Goal: Information Seeking & Learning: Learn about a topic

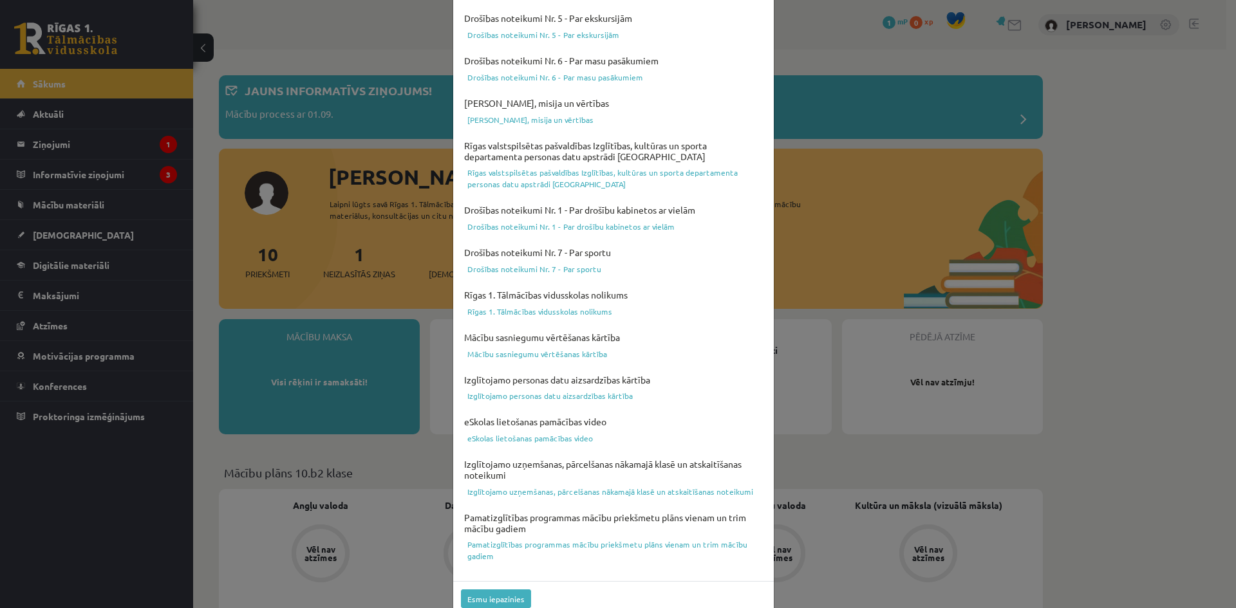
scroll to position [319, 0]
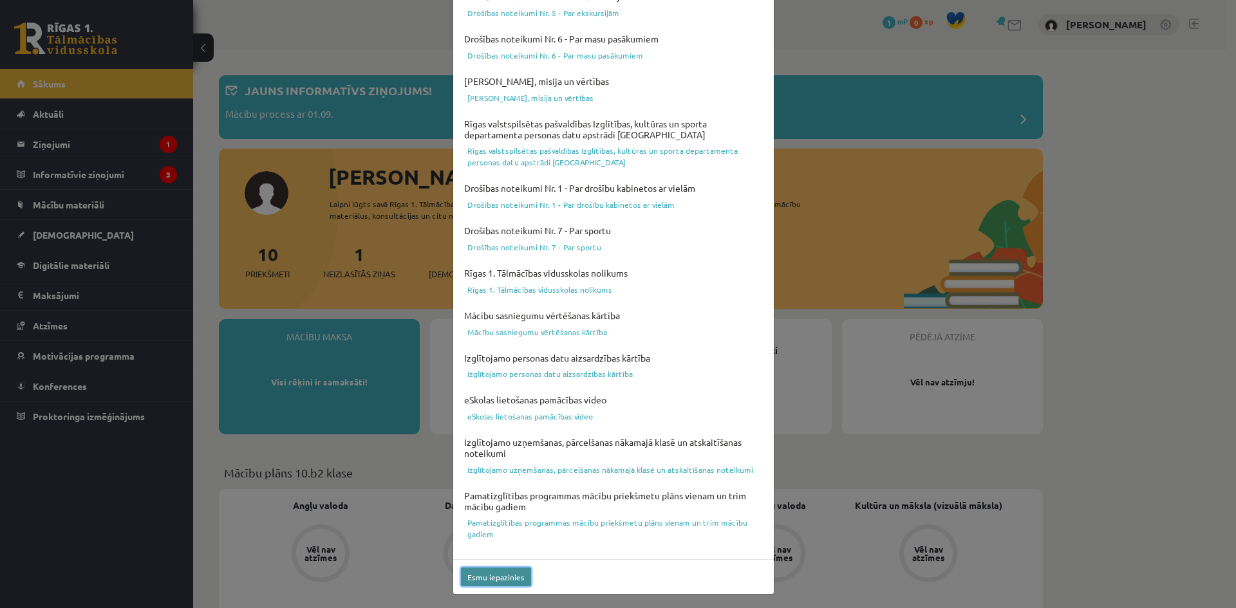
click at [488, 583] on button "Esmu iepazinies" at bounding box center [496, 577] width 70 height 19
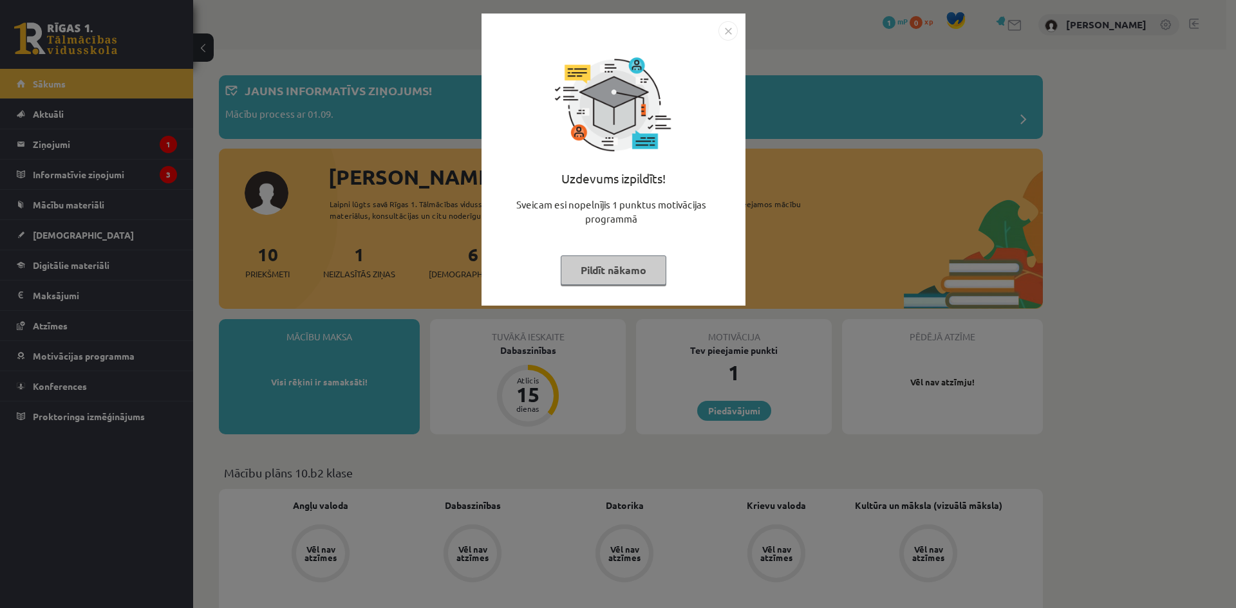
click at [626, 275] on button "Pildīt nākamo" at bounding box center [614, 271] width 106 height 30
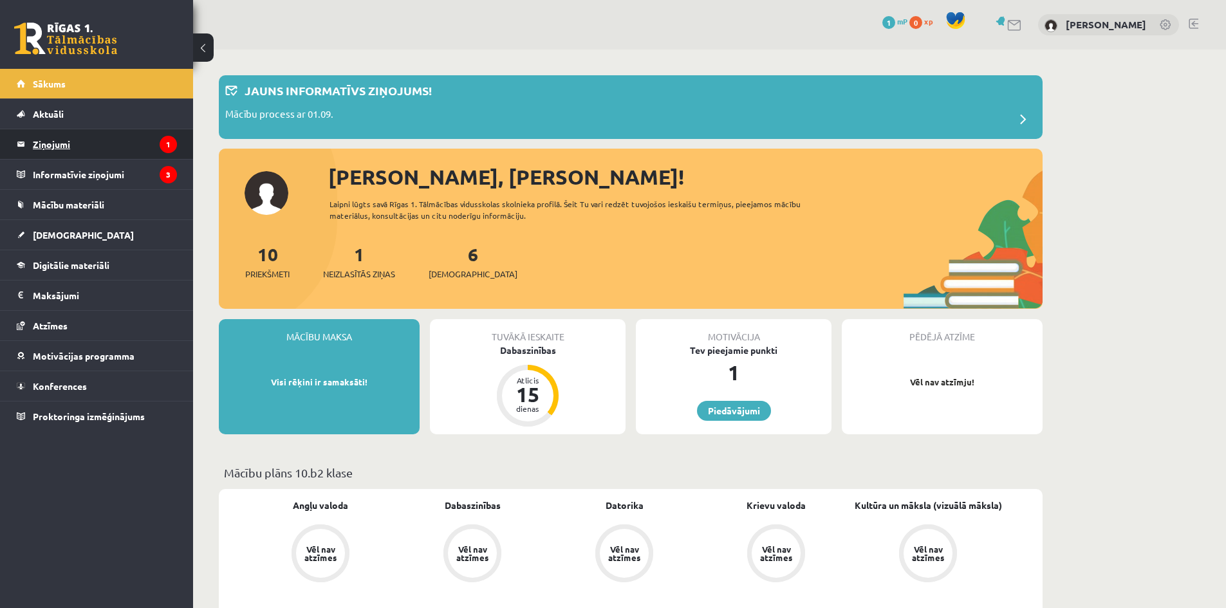
click at [82, 148] on legend "Ziņojumi 1" at bounding box center [105, 144] width 144 height 30
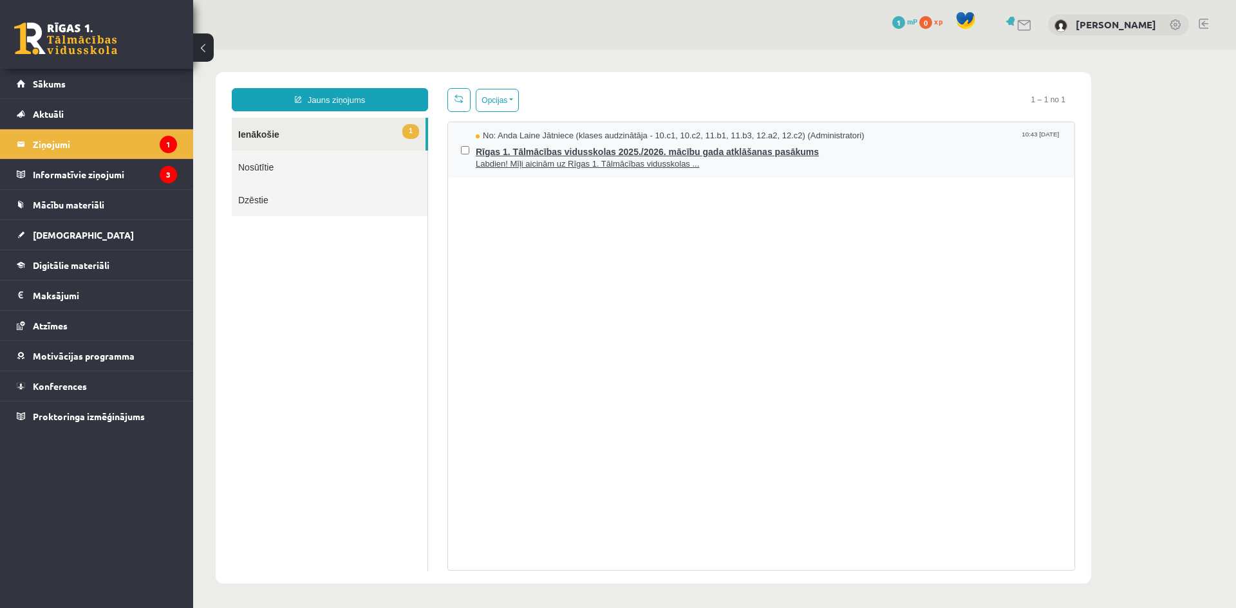
click at [576, 147] on span "Rīgas 1. Tālmācības vidusskolas 2025./2026. mācību gada atklāšanas pasākums" at bounding box center [769, 150] width 586 height 16
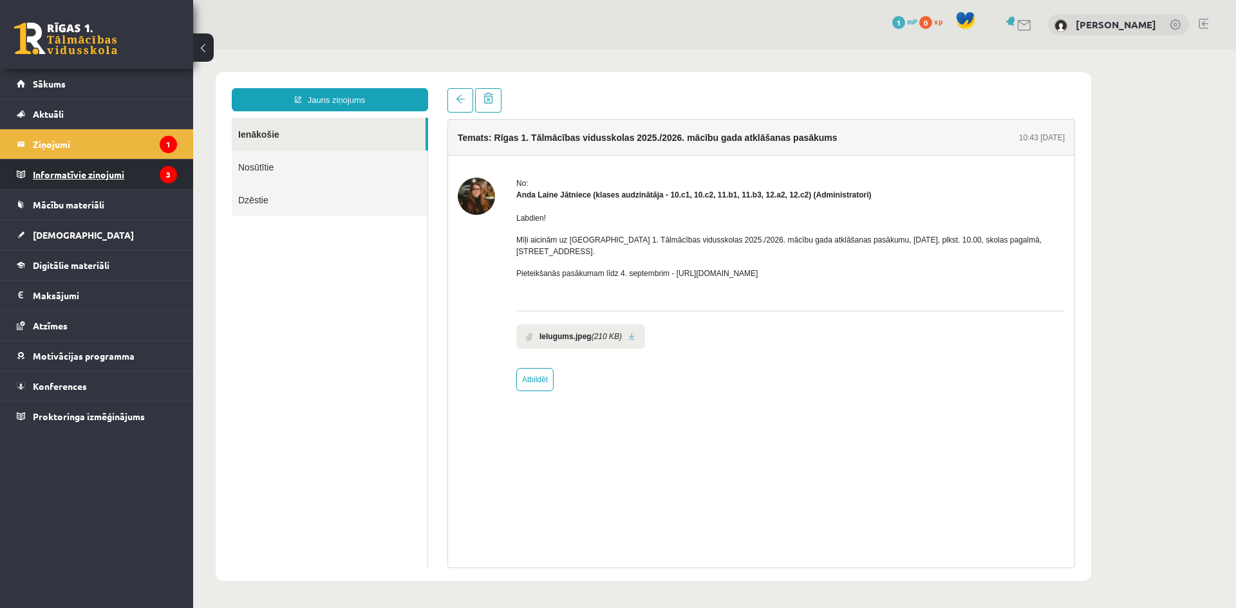
click at [151, 174] on legend "Informatīvie ziņojumi 3" at bounding box center [105, 175] width 144 height 30
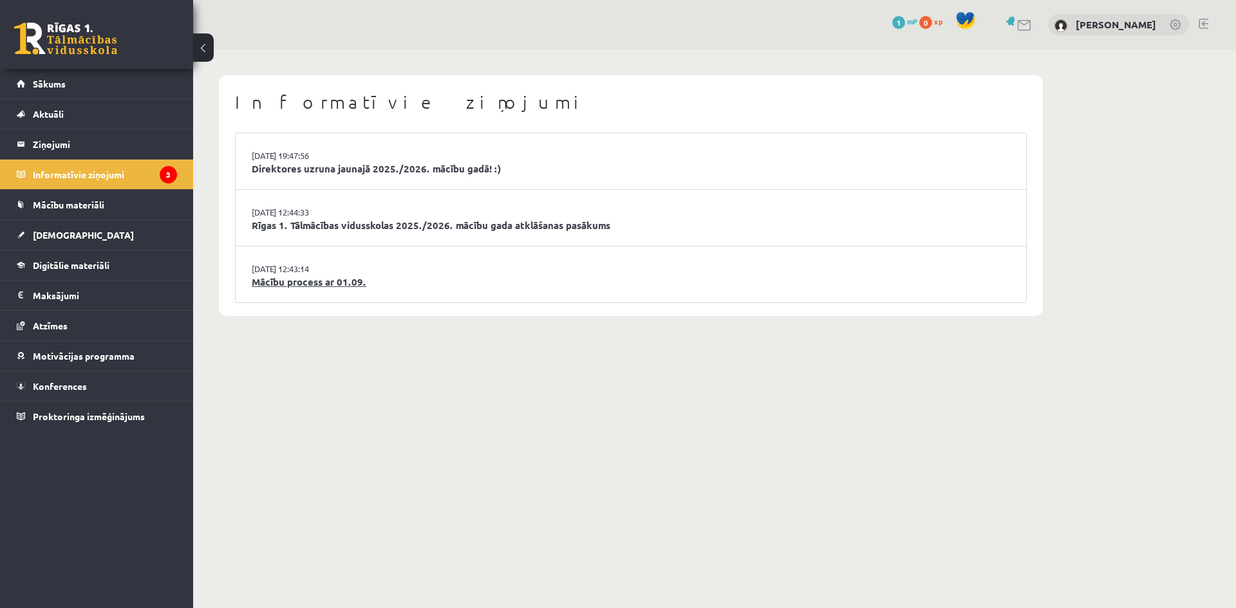
click at [344, 281] on link "Mācību process ar 01.09." at bounding box center [631, 282] width 758 height 15
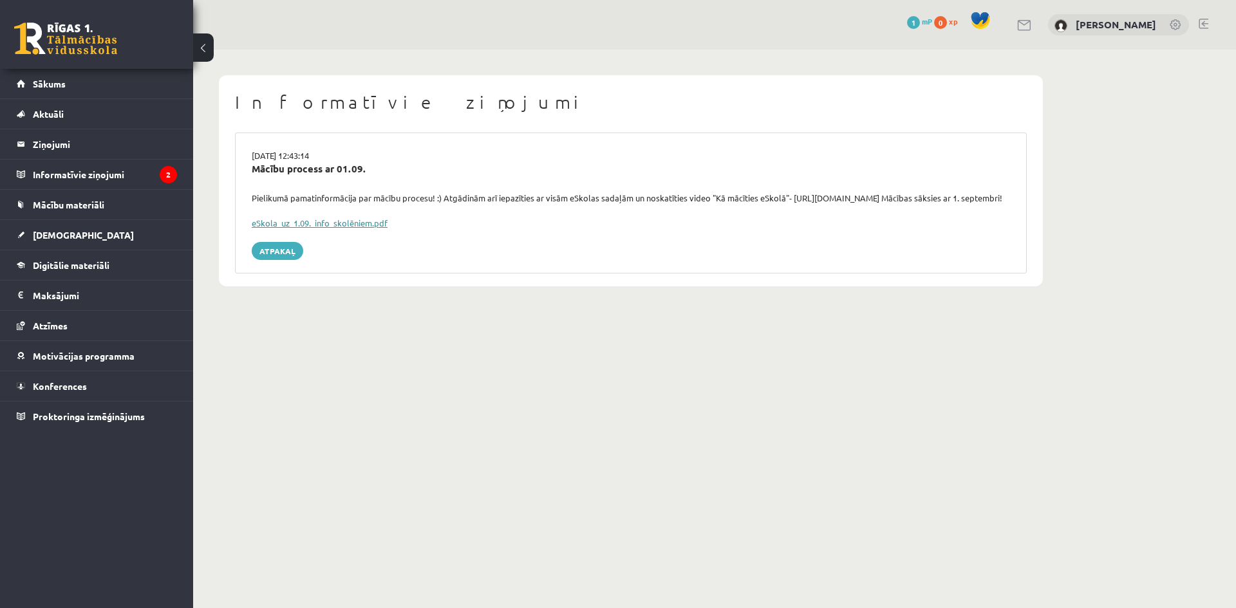
click at [344, 229] on link "eSkola_uz_1.09._info_skolēniem.pdf" at bounding box center [320, 223] width 136 height 11
click at [79, 82] on link "Sākums" at bounding box center [97, 84] width 160 height 30
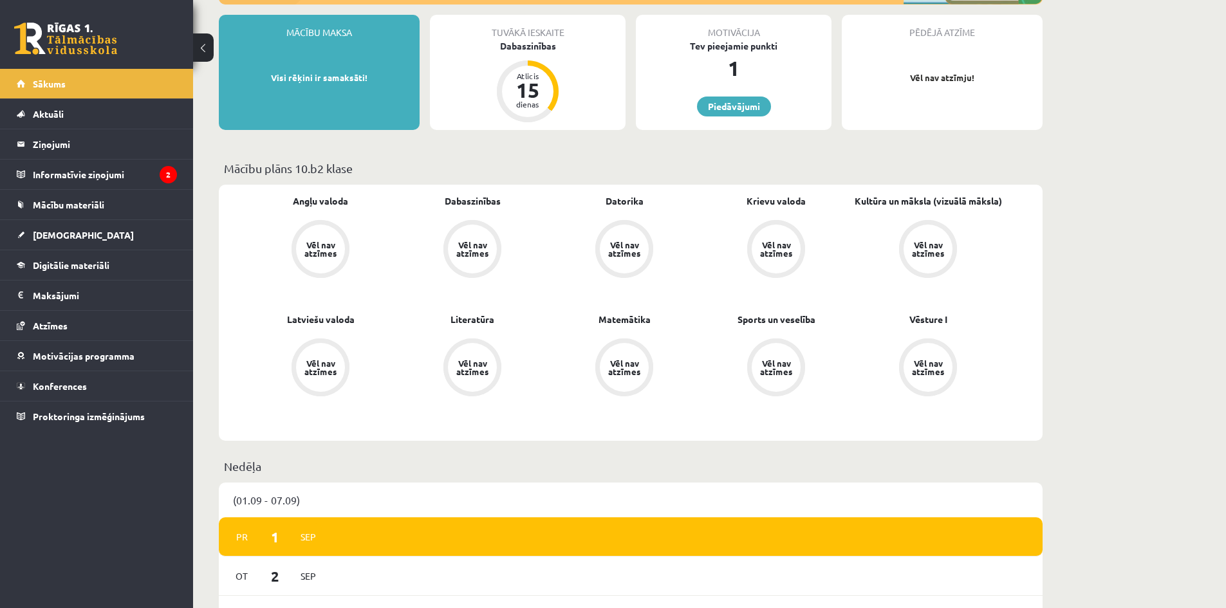
scroll to position [322, 0]
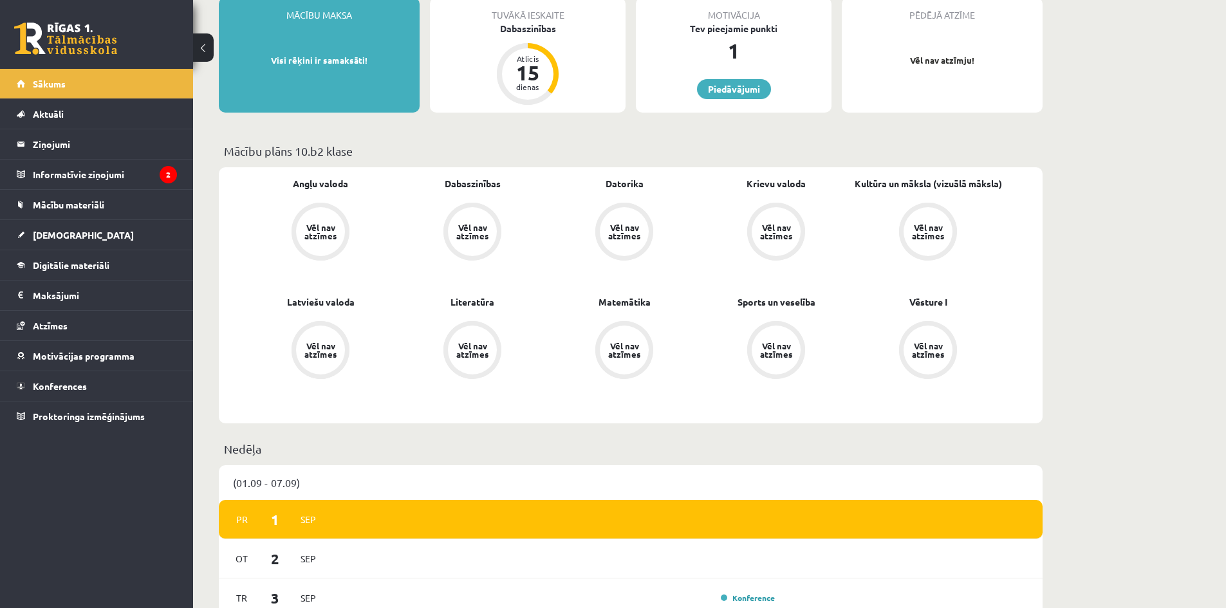
click at [320, 229] on div "Vēl nav atzīmes" at bounding box center [321, 231] width 36 height 17
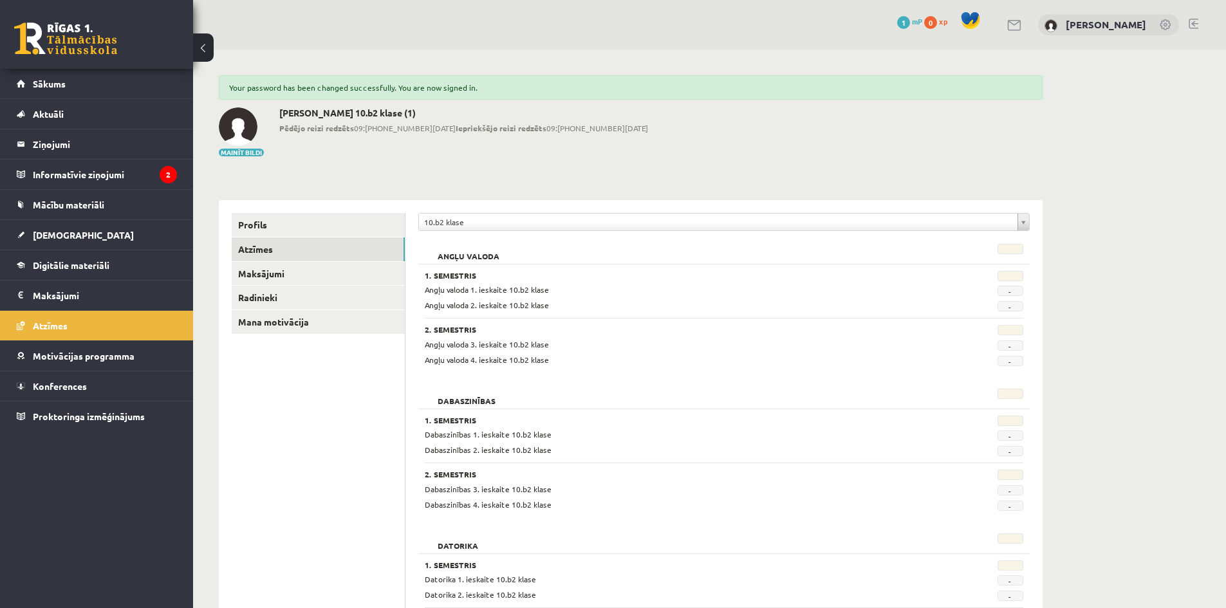
click at [490, 290] on span "Angļu valoda 1. ieskaite 10.b2 klase" at bounding box center [487, 290] width 124 height 10
drag, startPoint x: 436, startPoint y: 291, endPoint x: 443, endPoint y: 299, distance: 11.4
click at [440, 294] on span "Angļu valoda 1. ieskaite 10.b2 klase" at bounding box center [487, 290] width 124 height 10
click at [445, 305] on span "Angļu valoda 2. ieskaite 10.b2 klase" at bounding box center [487, 305] width 124 height 10
click at [447, 308] on span "Angļu valoda 2. ieskaite 10.b2 klase" at bounding box center [487, 305] width 124 height 10
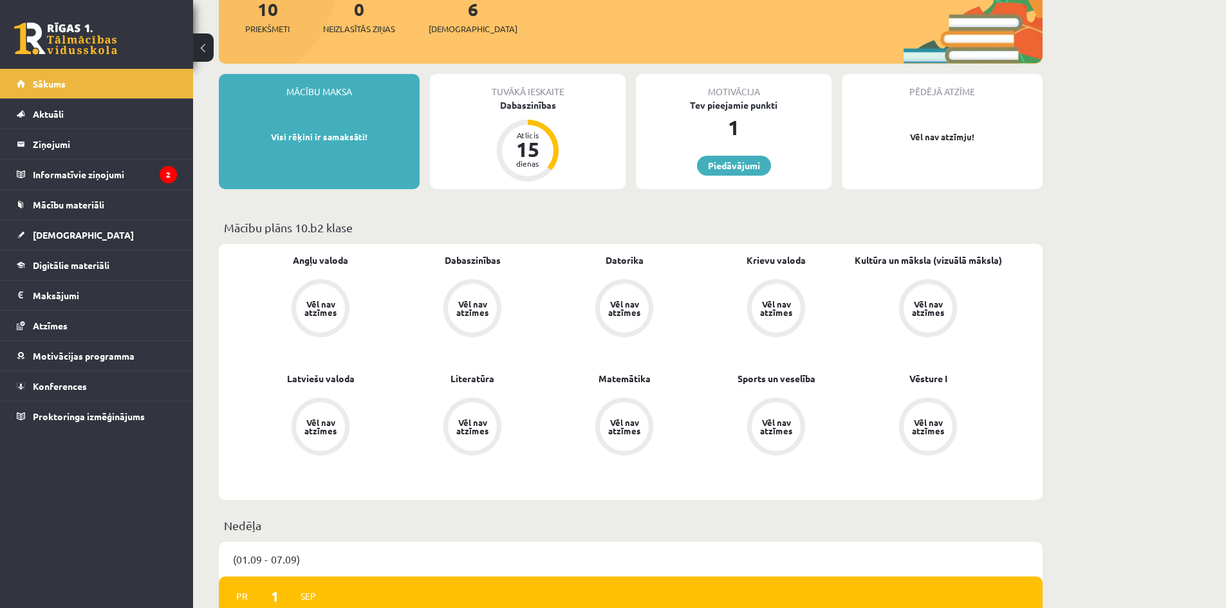
scroll to position [181, 0]
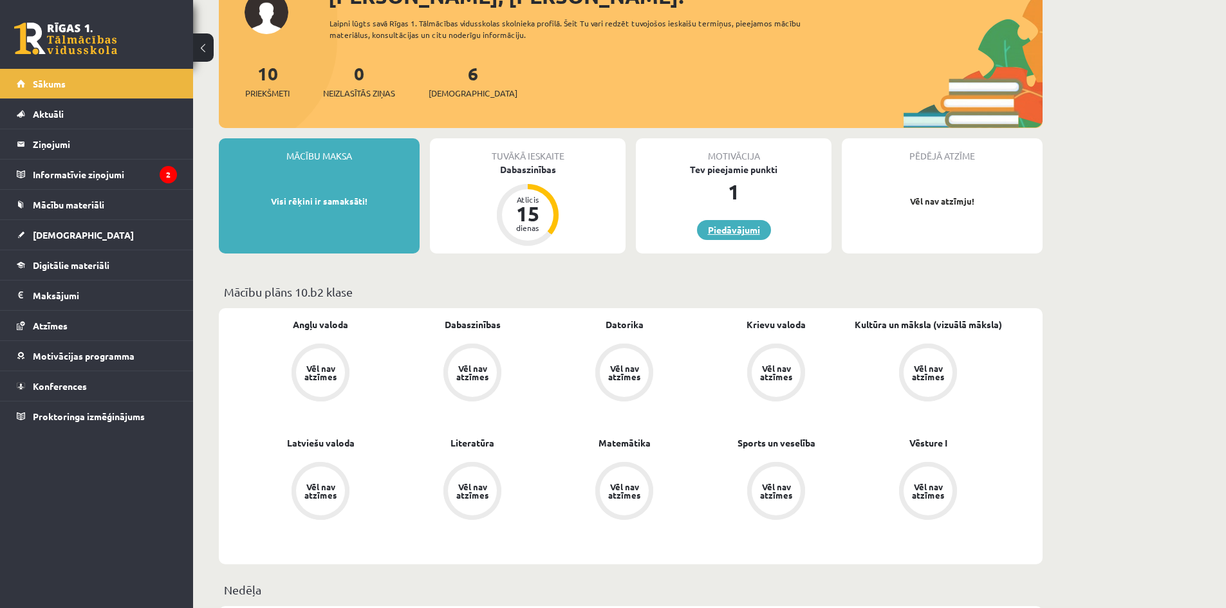
click at [734, 227] on link "Piedāvājumi" at bounding box center [734, 230] width 74 height 20
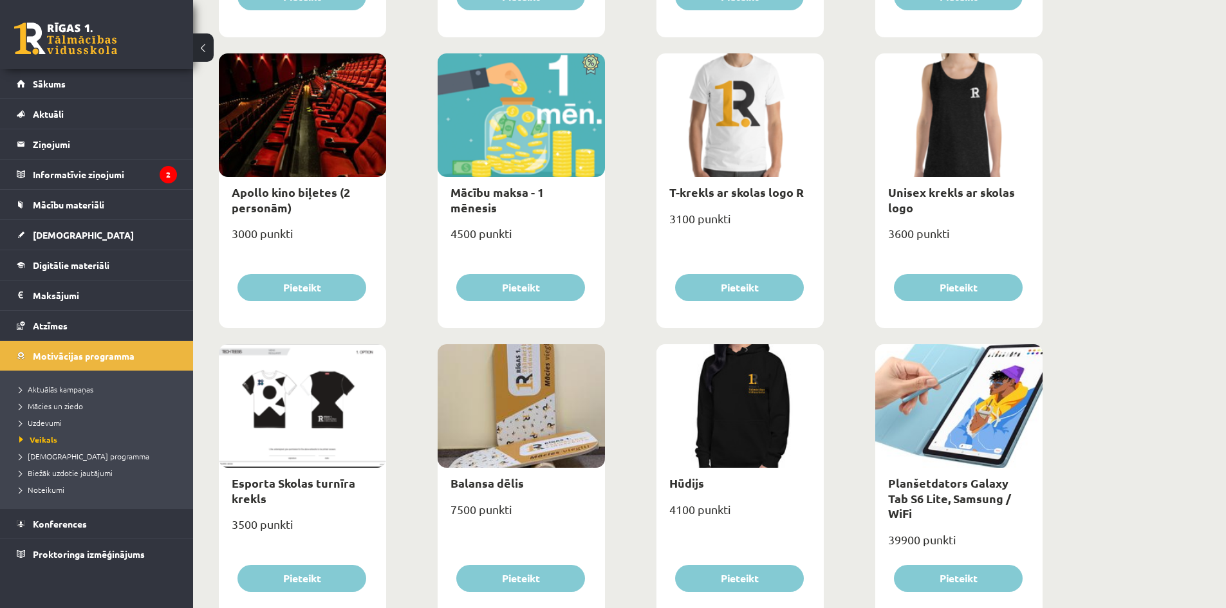
scroll to position [451, 0]
click at [112, 77] on link "Sākums" at bounding box center [97, 84] width 160 height 30
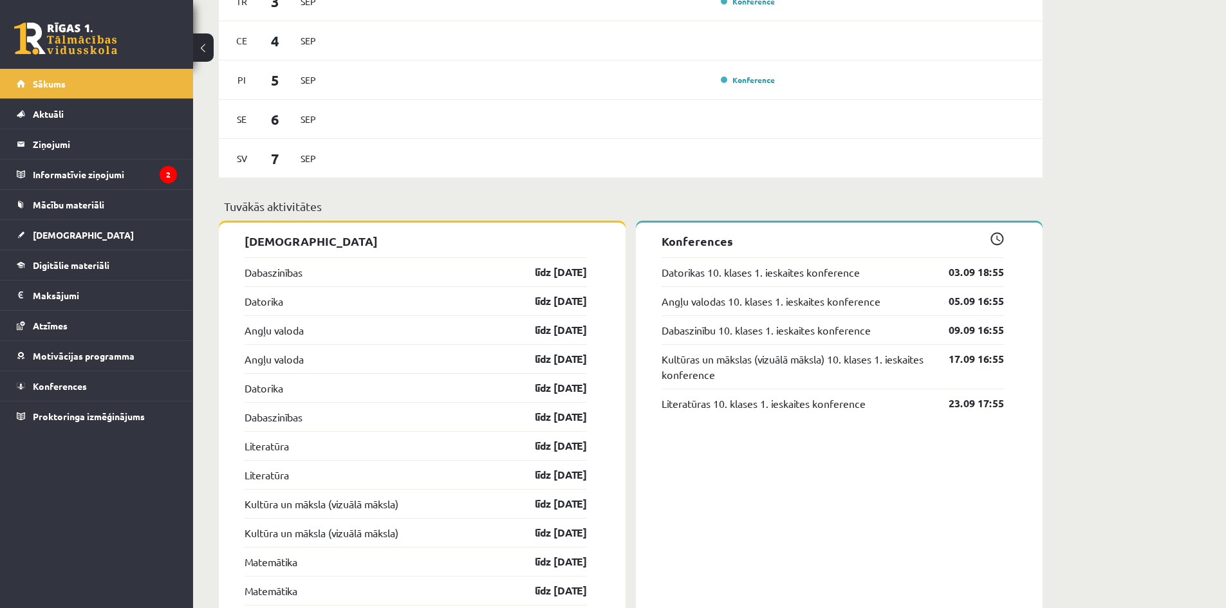
scroll to position [1030, 0]
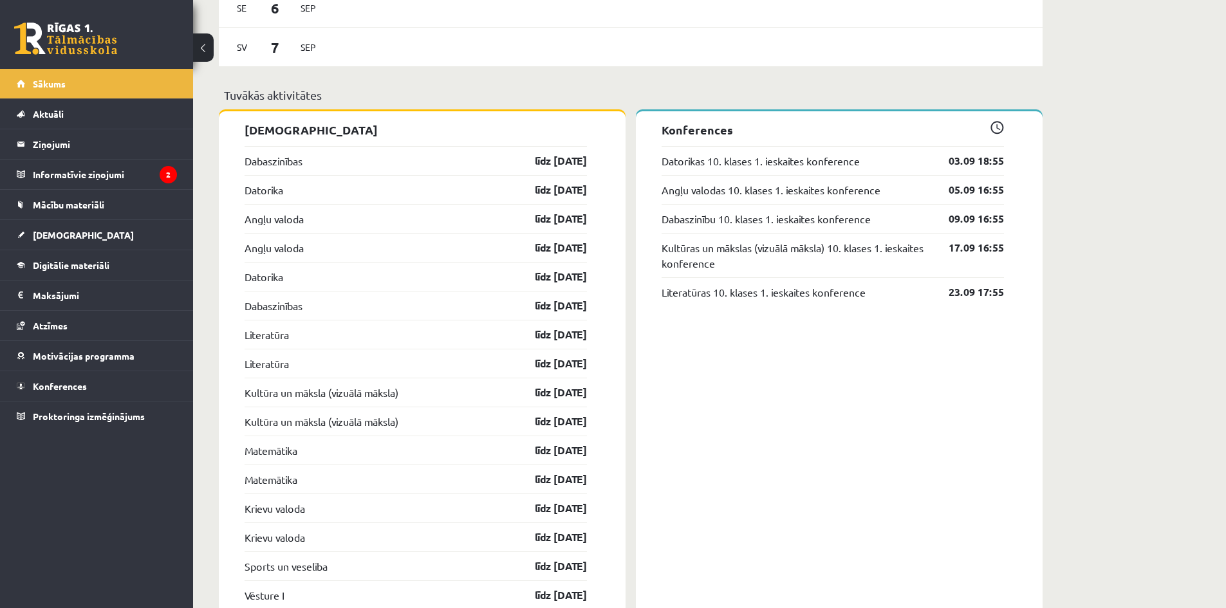
click at [407, 173] on div "Dabaszinības līdz 15.09.25" at bounding box center [416, 160] width 342 height 29
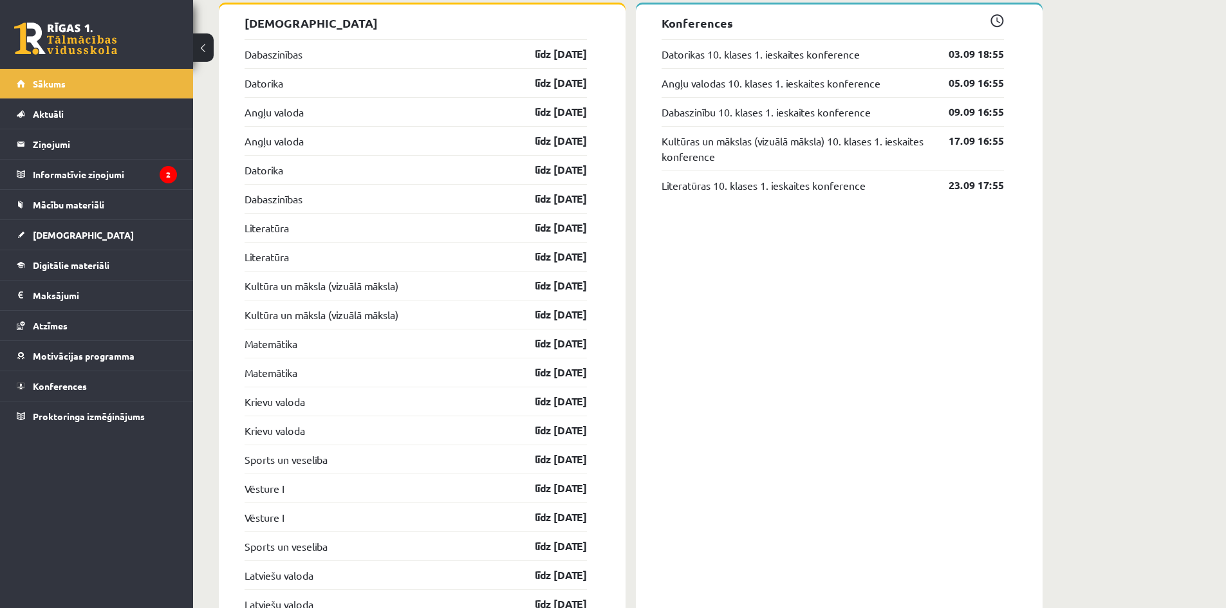
scroll to position [1094, 0]
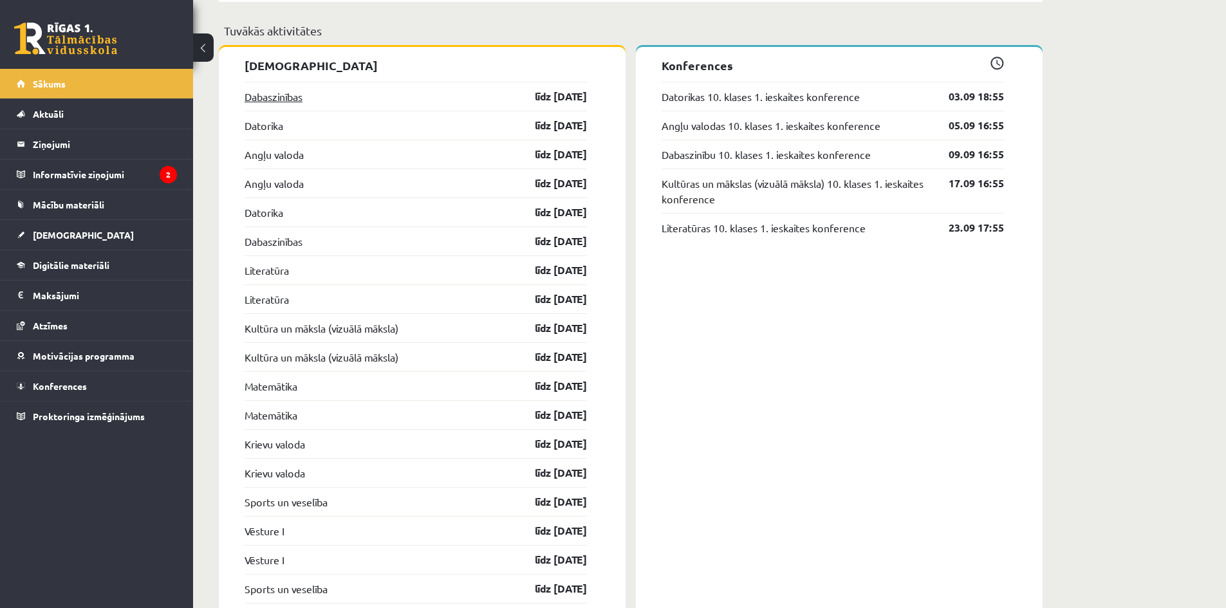
click at [283, 95] on link "Dabaszinības" at bounding box center [274, 96] width 58 height 15
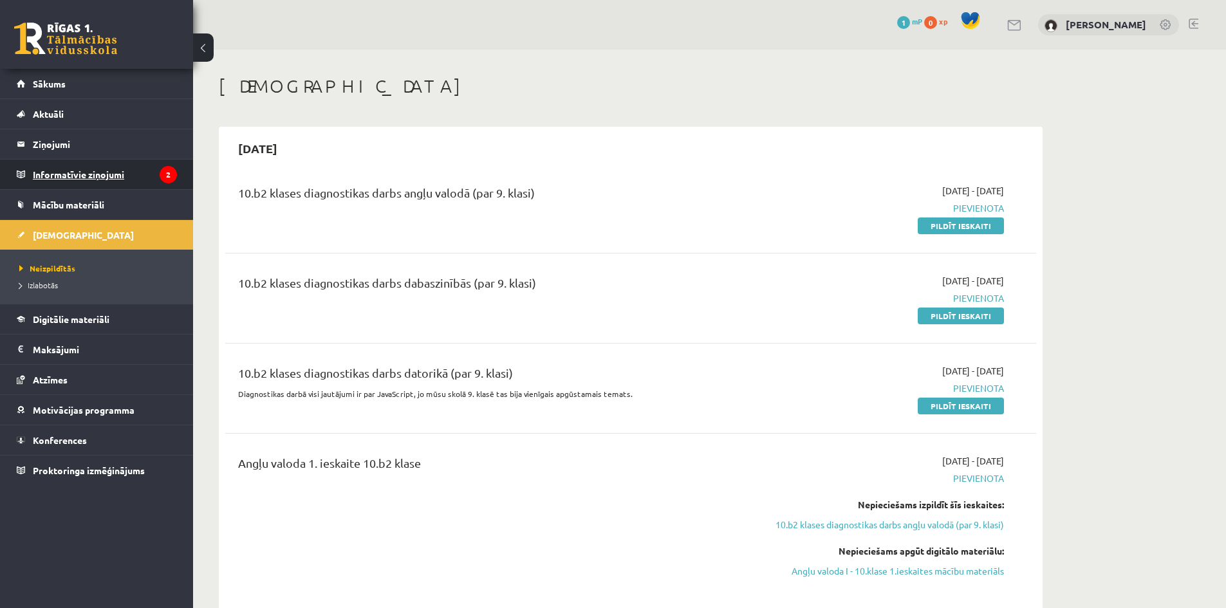
click at [99, 169] on legend "Informatīvie ziņojumi 2" at bounding box center [105, 175] width 144 height 30
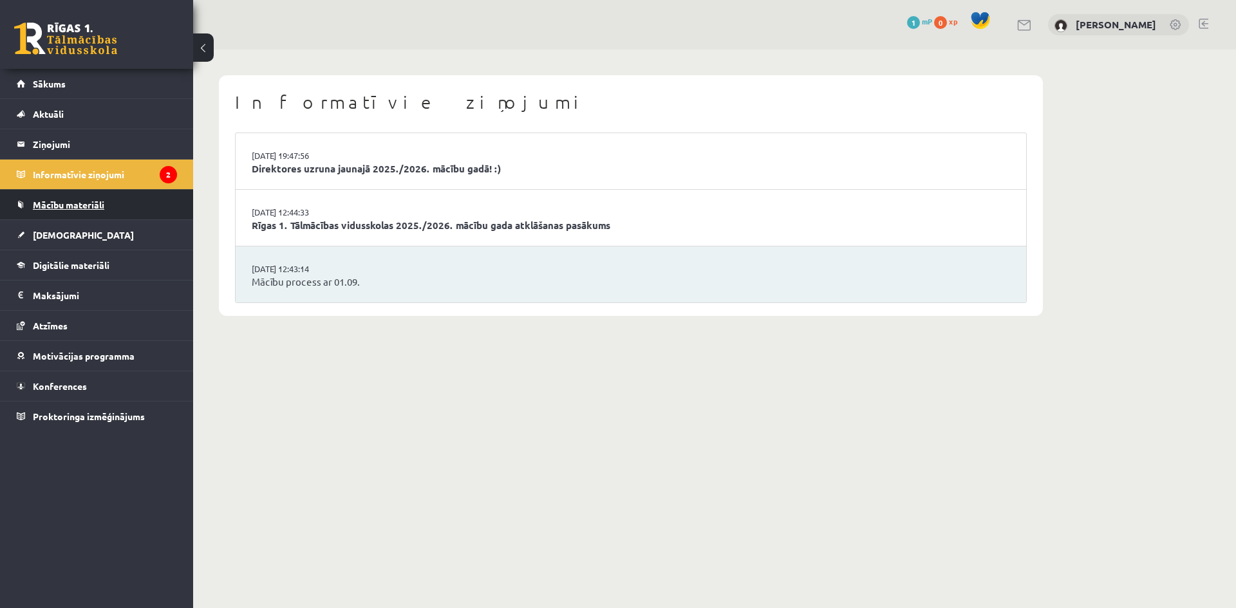
click at [135, 209] on link "Mācību materiāli" at bounding box center [97, 205] width 160 height 30
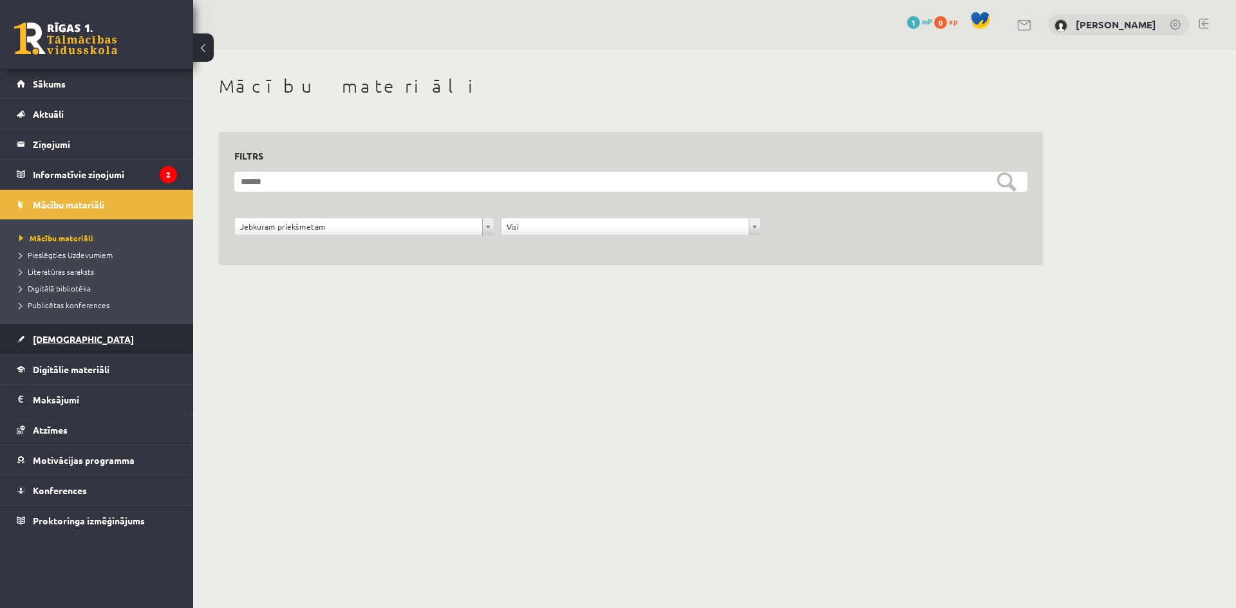
click at [145, 341] on link "[DEMOGRAPHIC_DATA]" at bounding box center [97, 339] width 160 height 30
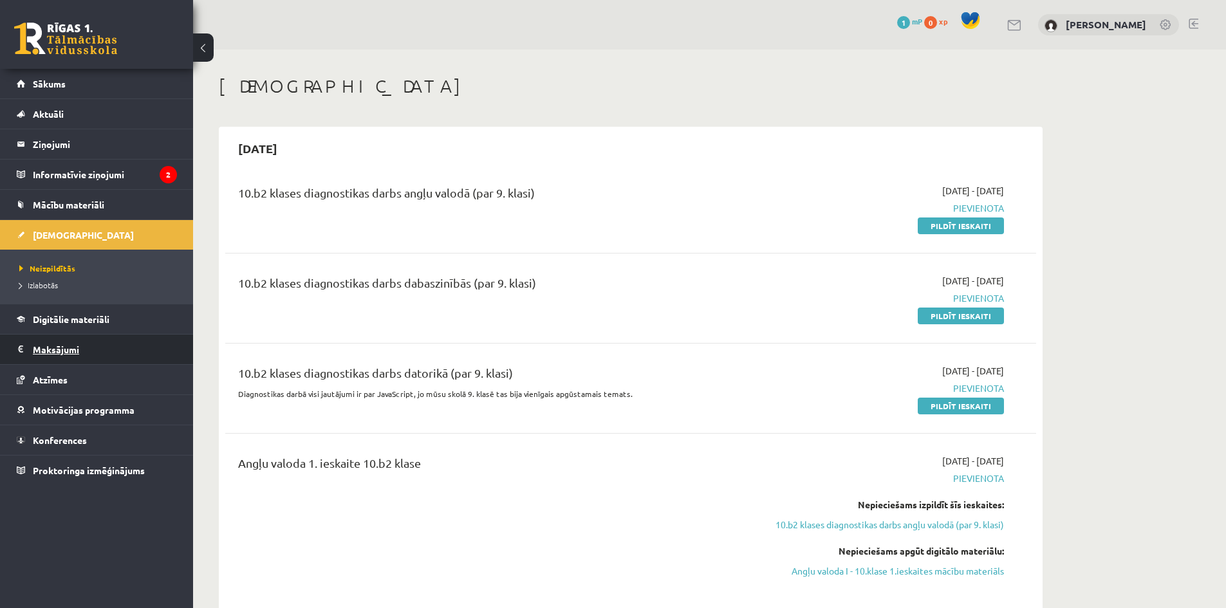
click at [113, 341] on legend "Maksājumi 0" at bounding box center [105, 350] width 144 height 30
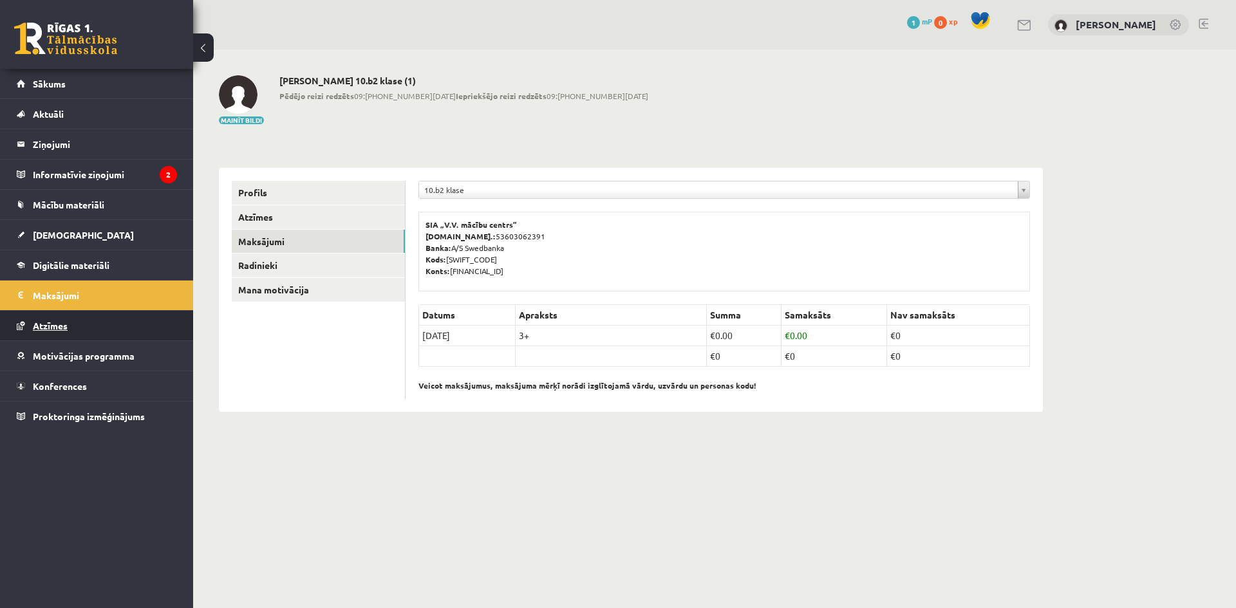
click at [116, 325] on link "Atzīmes" at bounding box center [97, 326] width 160 height 30
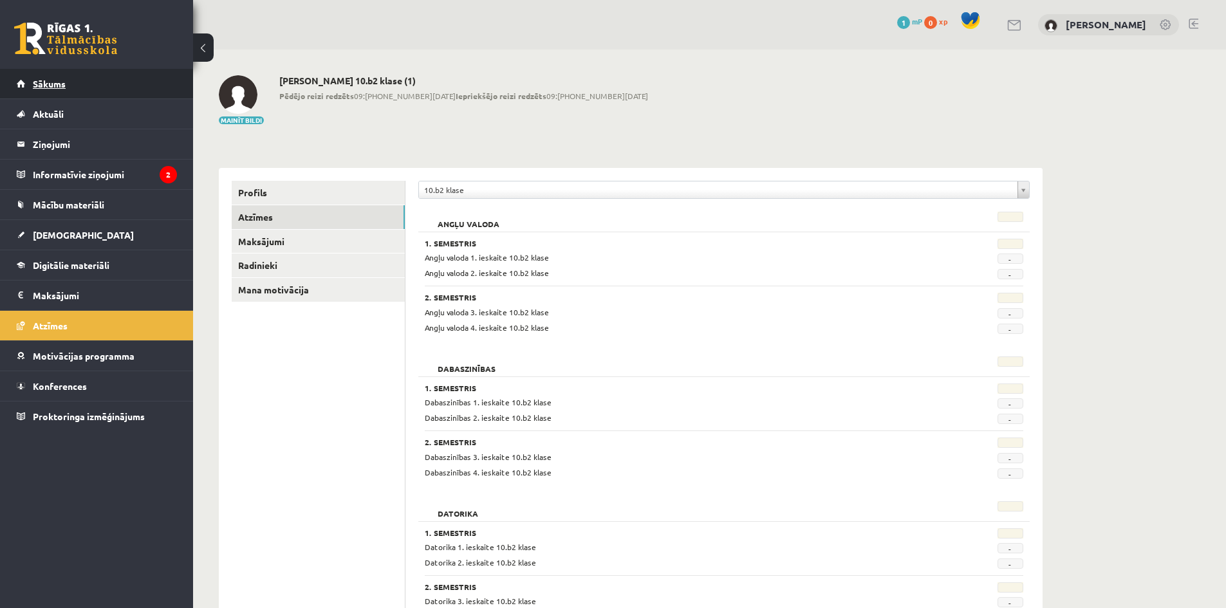
click at [44, 90] on link "Sākums" at bounding box center [97, 84] width 160 height 30
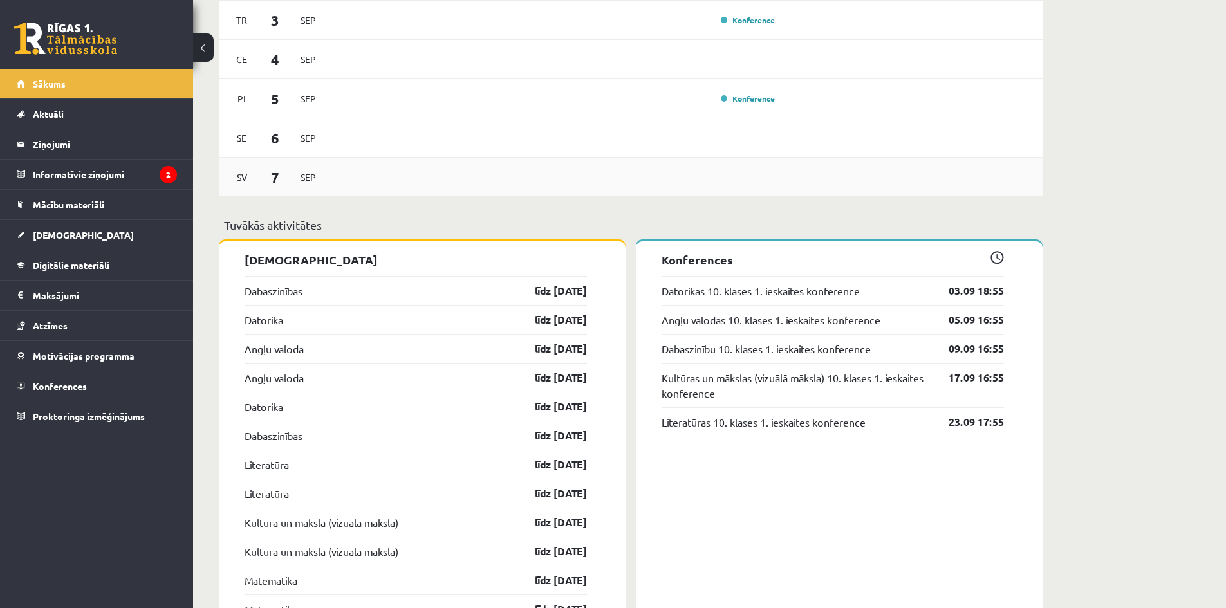
scroll to position [901, 0]
click at [79, 240] on link "[DEMOGRAPHIC_DATA]" at bounding box center [97, 235] width 160 height 30
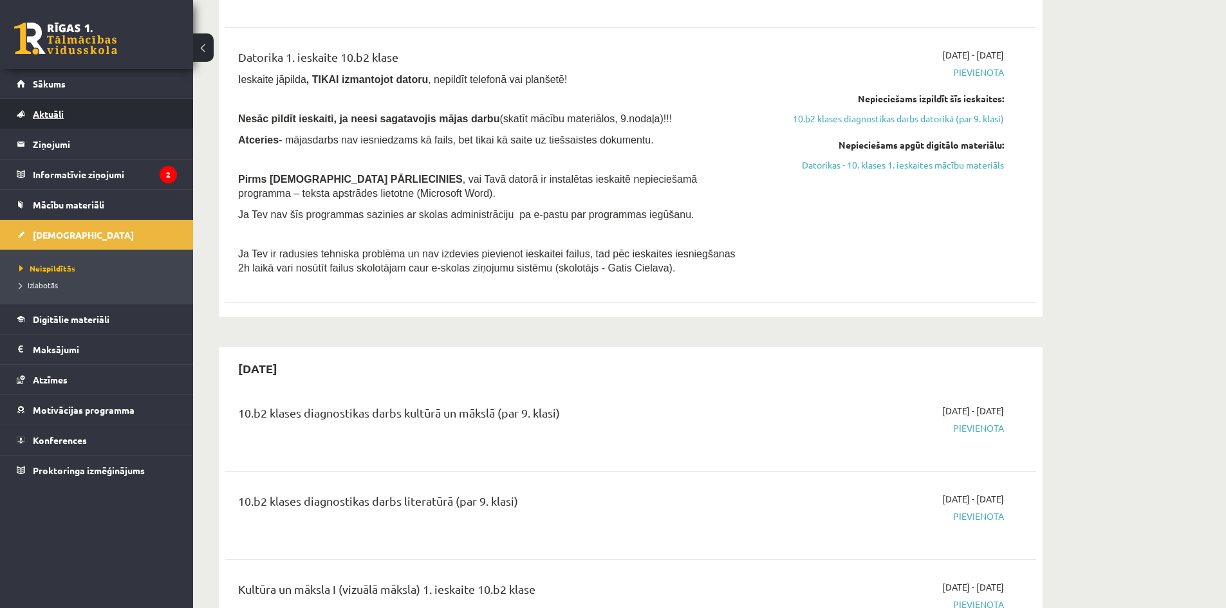
scroll to position [708, 0]
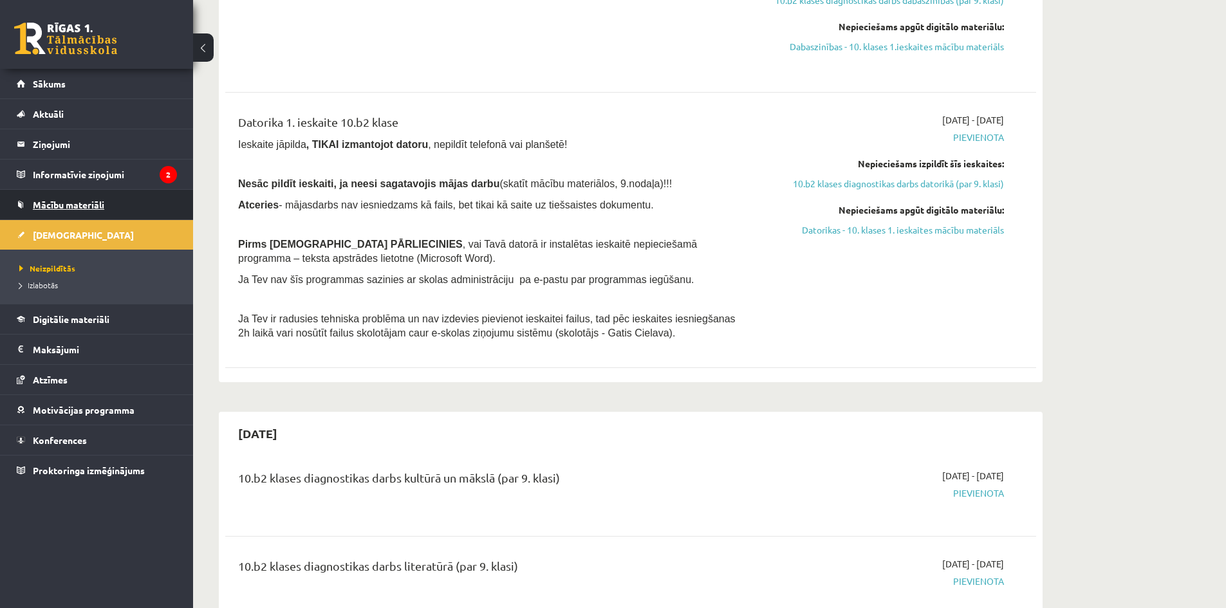
click at [76, 202] on span "Mācību materiāli" at bounding box center [68, 205] width 71 height 12
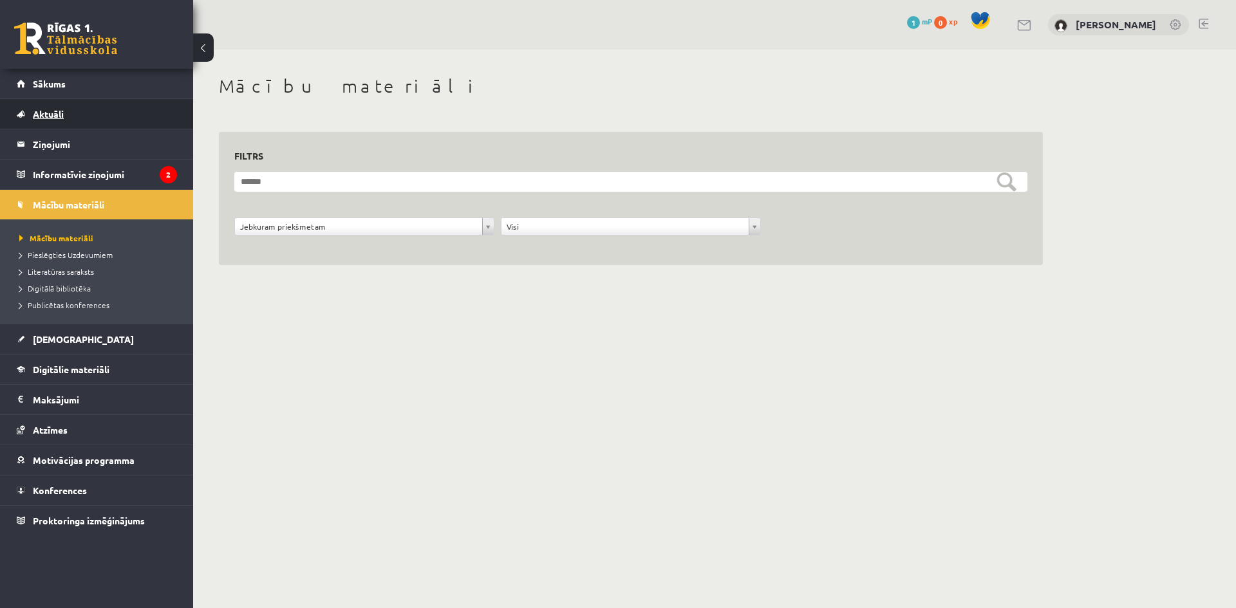
click at [129, 104] on link "Aktuāli" at bounding box center [97, 114] width 160 height 30
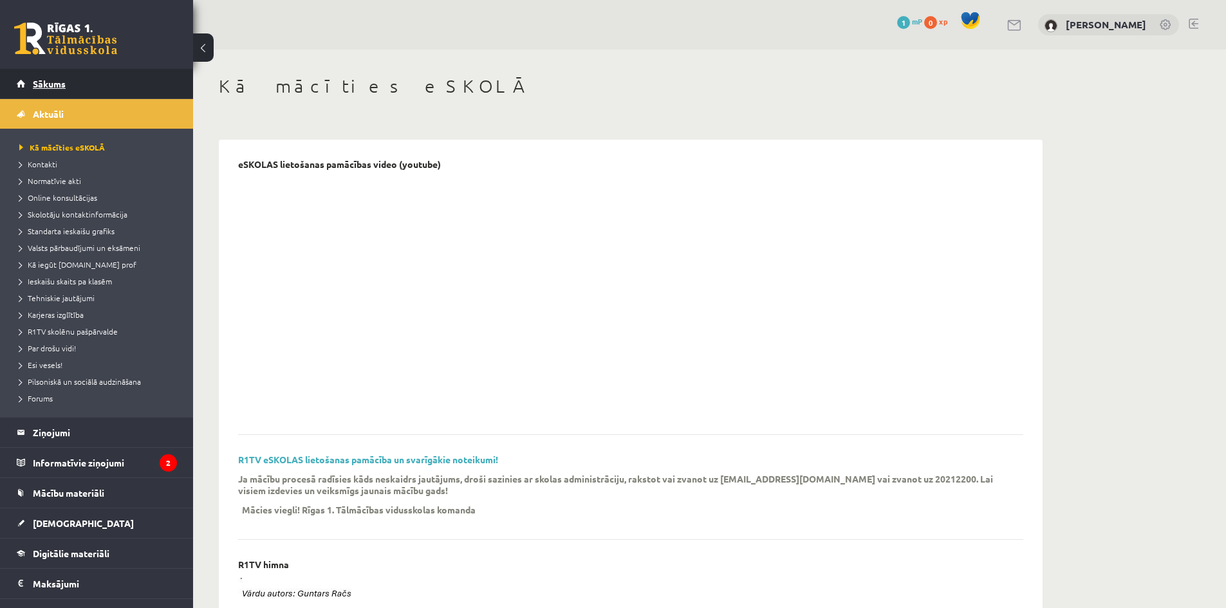
click at [95, 84] on link "Sākums" at bounding box center [97, 84] width 160 height 30
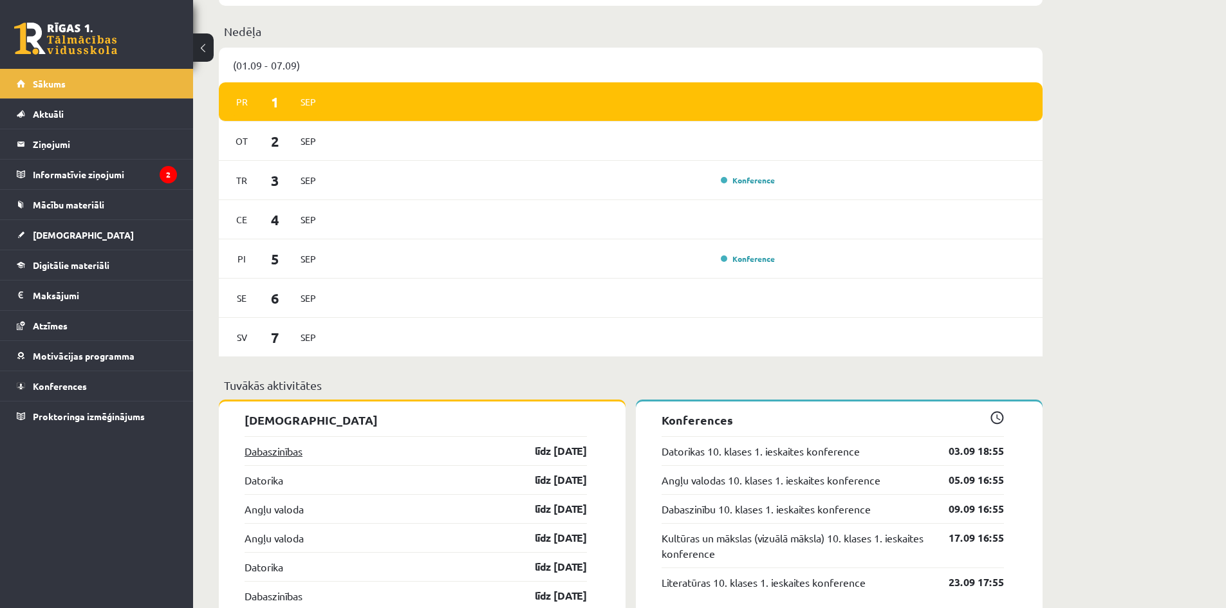
scroll to position [717, 0]
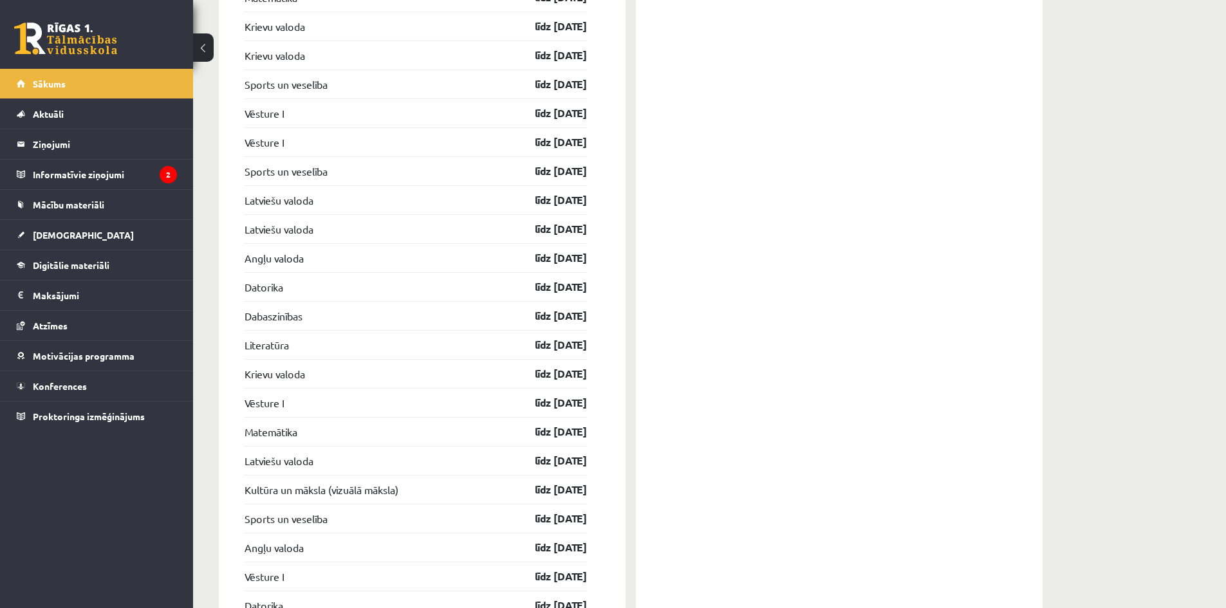
drag, startPoint x: 227, startPoint y: 398, endPoint x: 214, endPoint y: 387, distance: 16.9
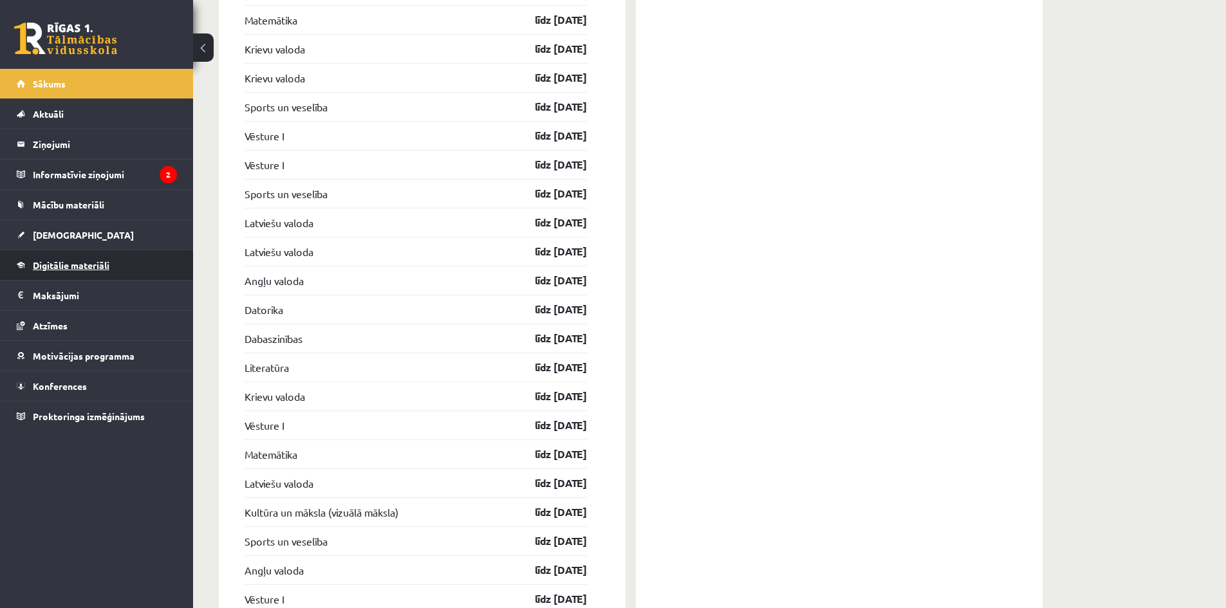
drag, startPoint x: 214, startPoint y: 387, endPoint x: 136, endPoint y: 259, distance: 149.0
click at [136, 259] on link "Digitālie materiāli" at bounding box center [97, 265] width 160 height 30
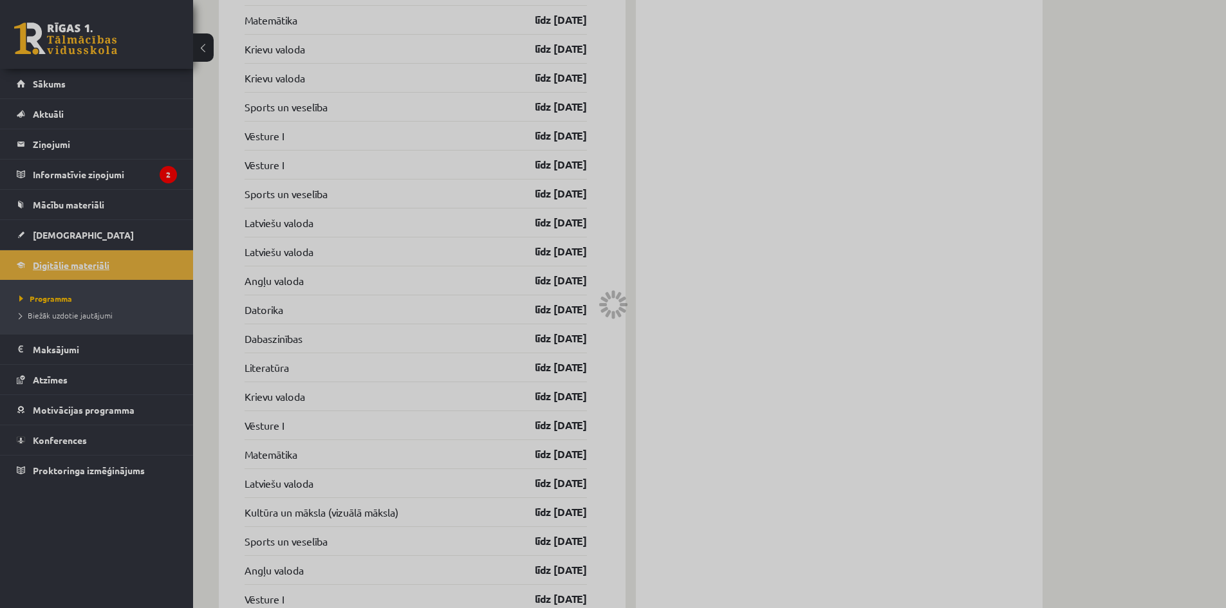
scroll to position [272, 0]
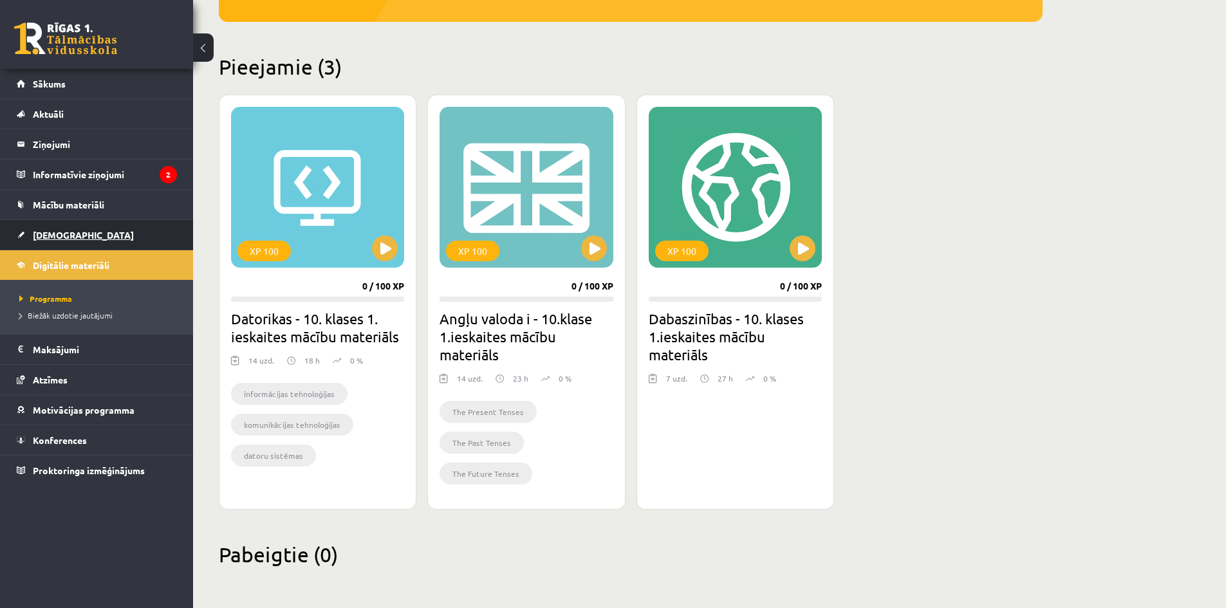
click at [123, 231] on link "[DEMOGRAPHIC_DATA]" at bounding box center [97, 235] width 160 height 30
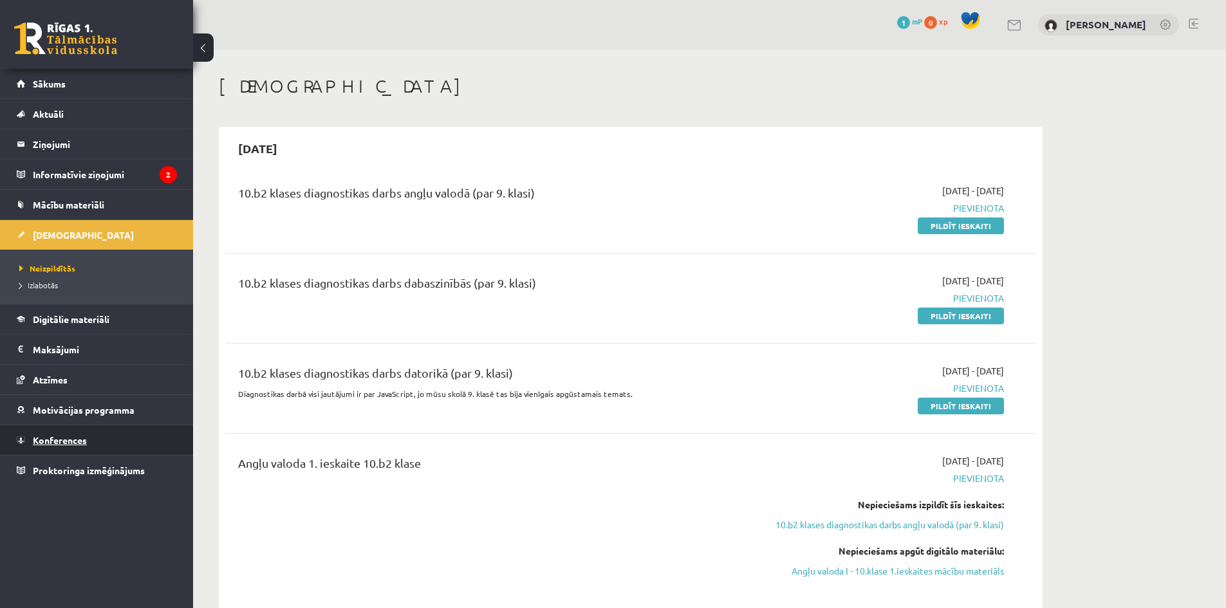
click at [123, 452] on link "Konferences" at bounding box center [97, 440] width 160 height 30
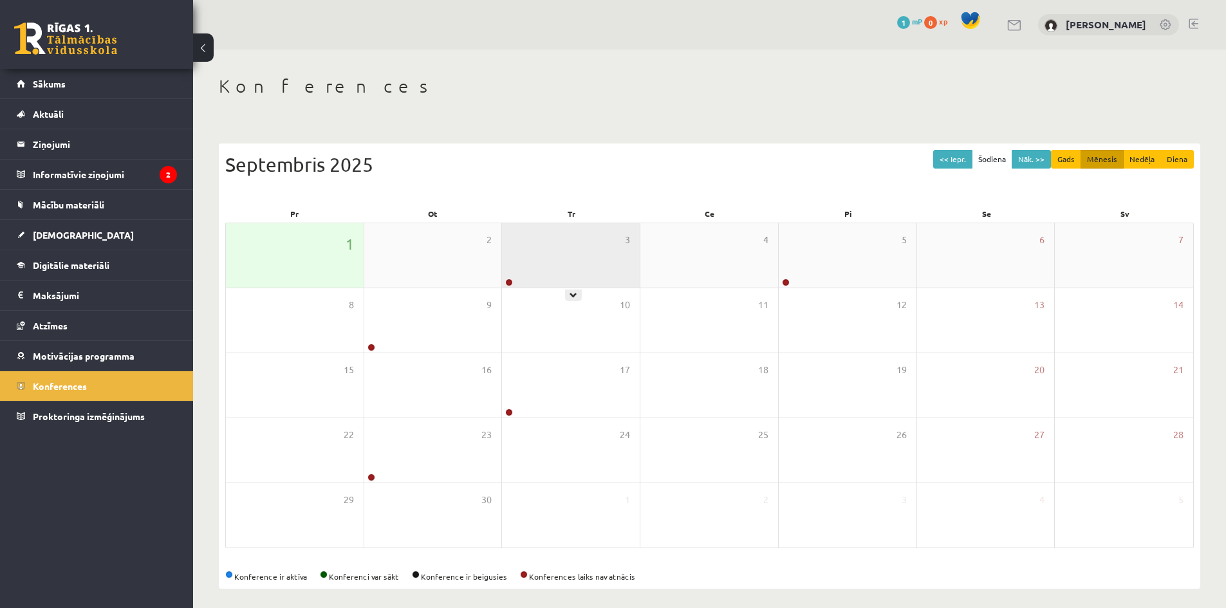
click at [527, 272] on div "3" at bounding box center [571, 255] width 138 height 64
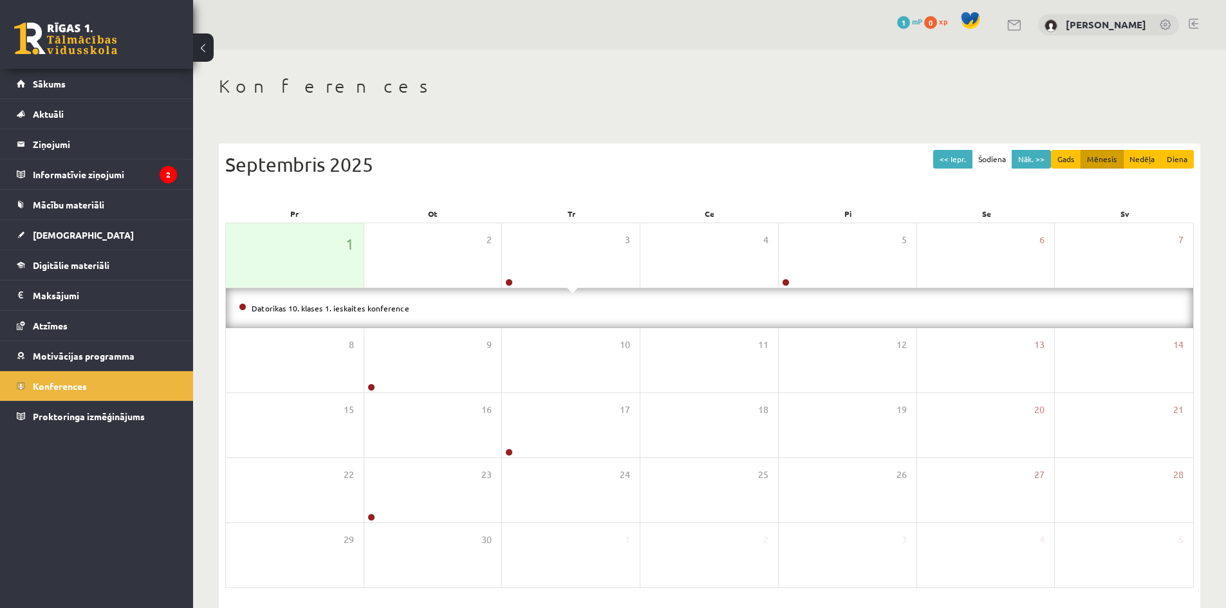
click at [449, 310] on li "Datorikas 10. klases 1. ieskaites konference" at bounding box center [710, 308] width 942 height 14
click at [808, 265] on div "5" at bounding box center [848, 255] width 138 height 64
click at [439, 357] on div "9" at bounding box center [433, 360] width 138 height 64
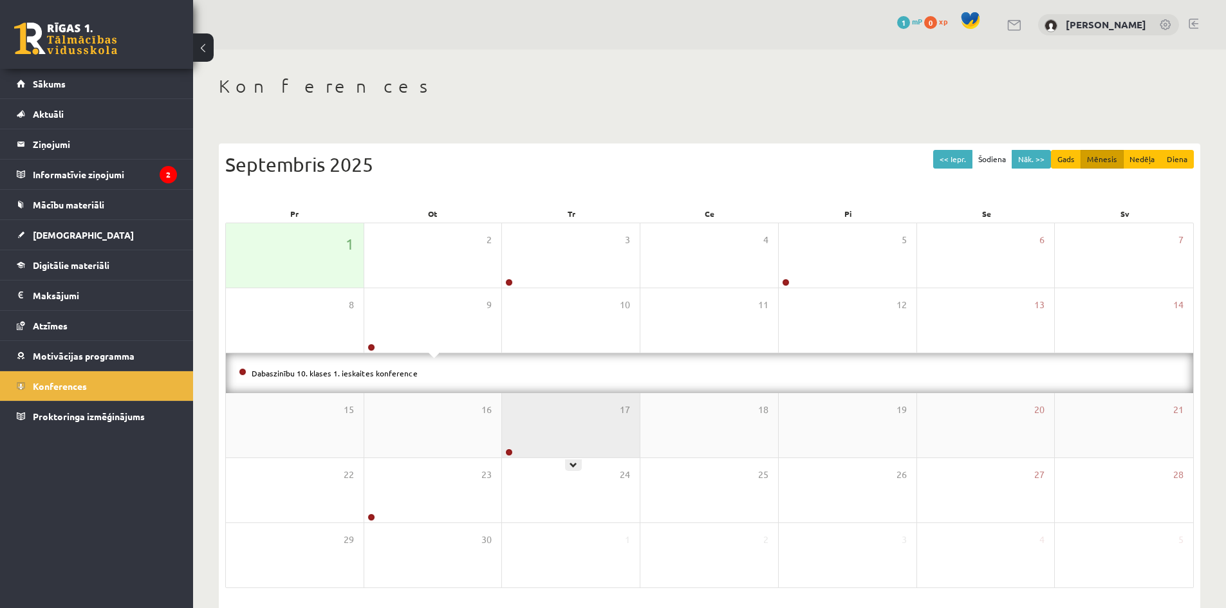
click at [523, 431] on div "17" at bounding box center [571, 425] width 138 height 64
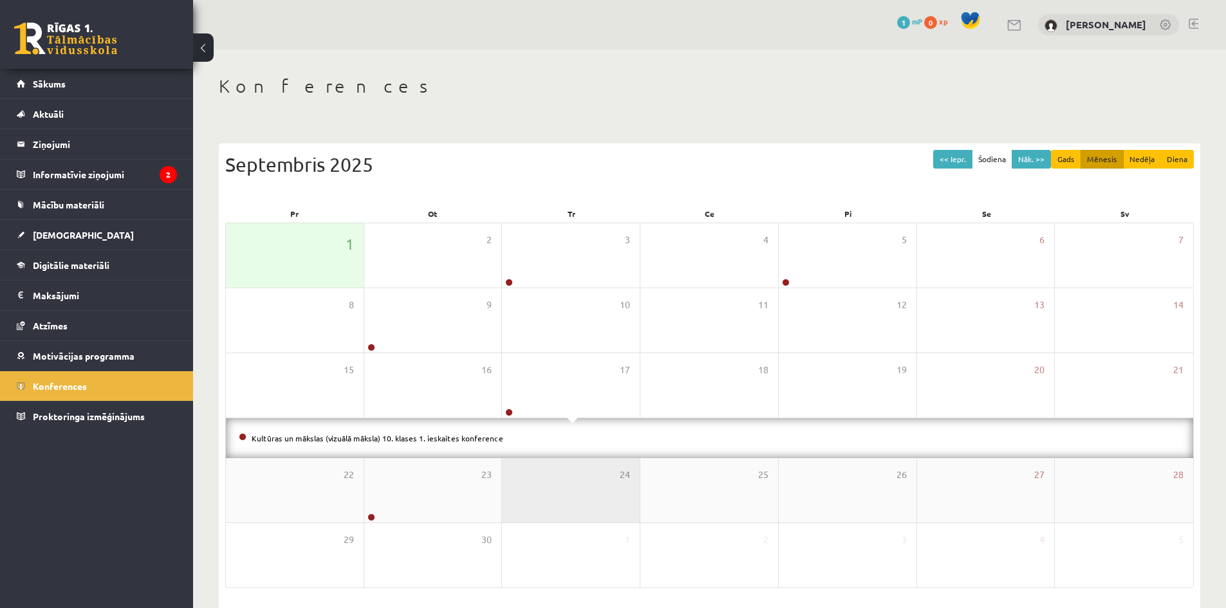
scroll to position [47, 0]
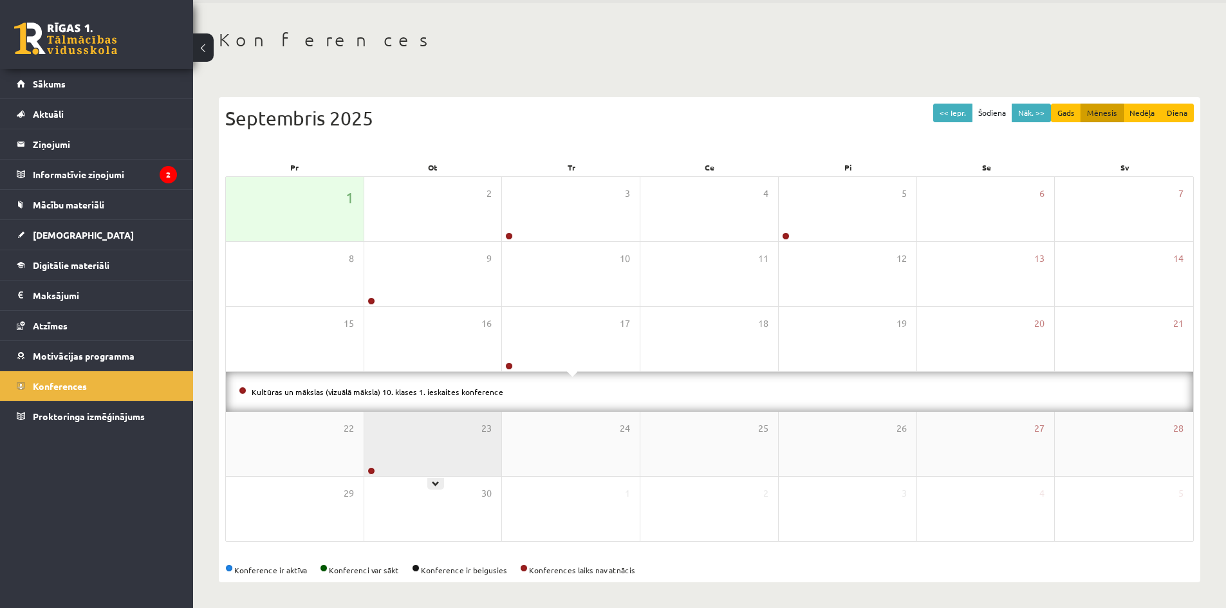
click at [413, 471] on div "23" at bounding box center [433, 444] width 138 height 64
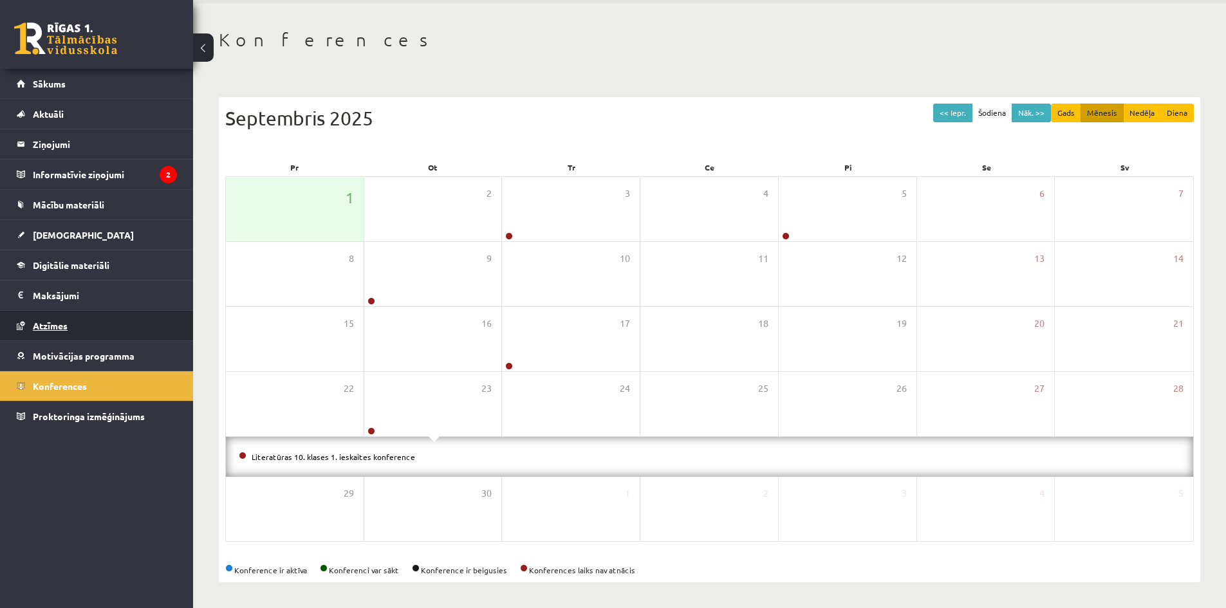
click at [83, 320] on link "Atzīmes" at bounding box center [97, 326] width 160 height 30
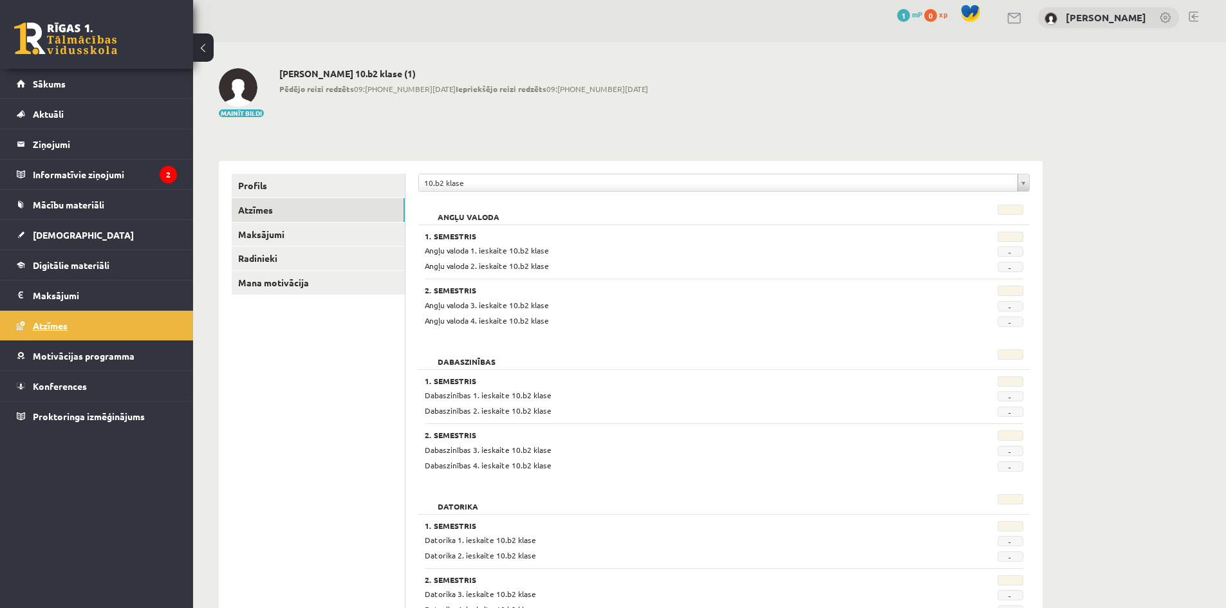
scroll to position [47, 0]
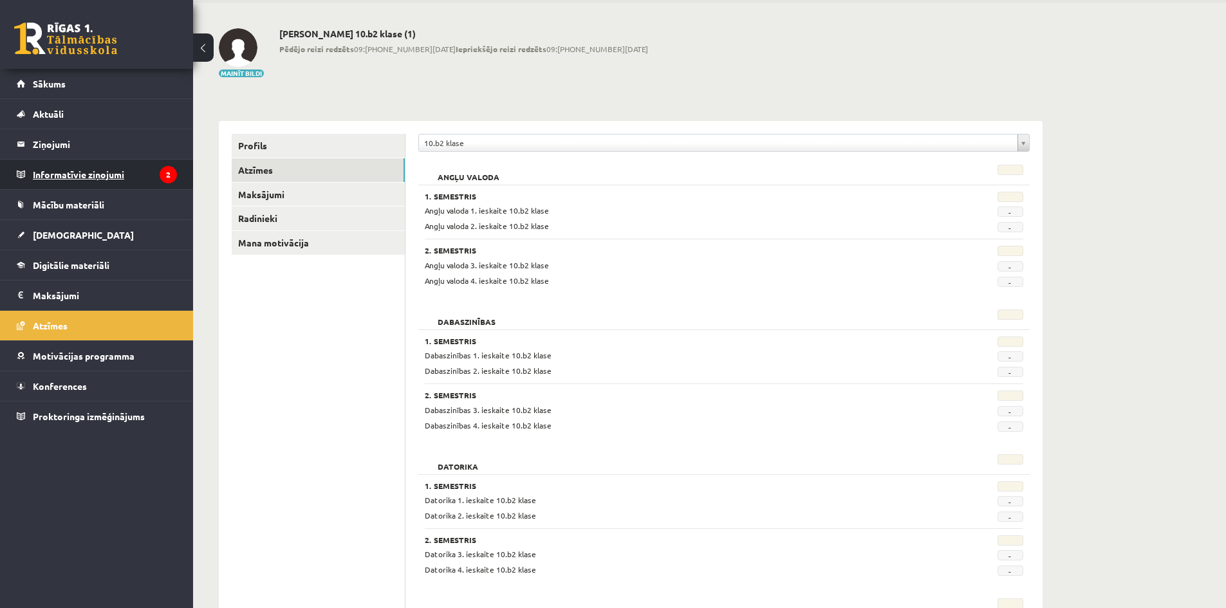
click at [117, 160] on legend "Informatīvie ziņojumi 2" at bounding box center [105, 175] width 144 height 30
